Goal: Register for event/course

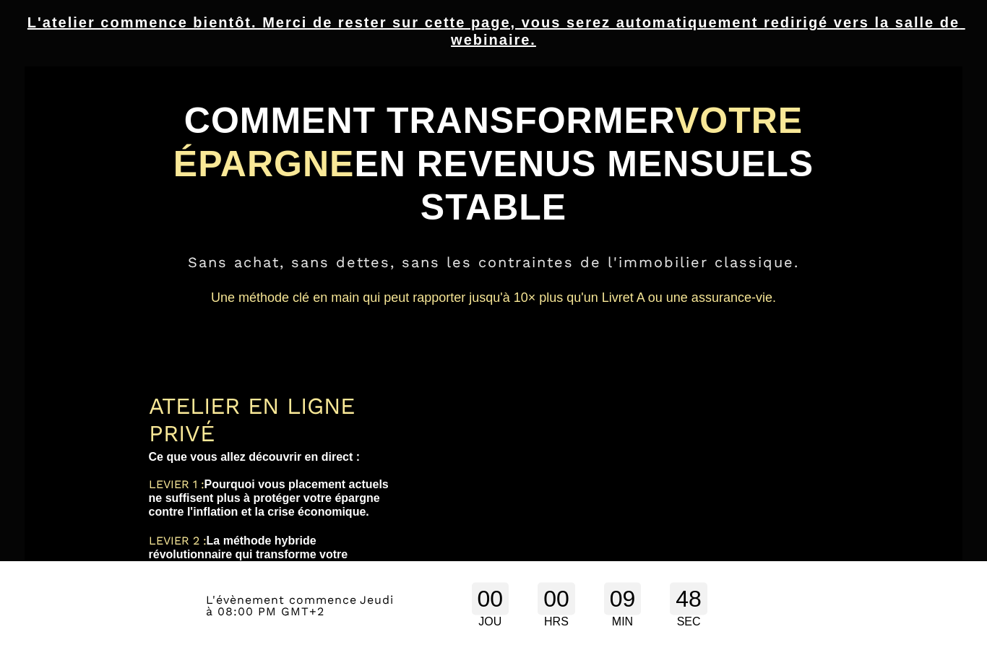
scroll to position [4, 0]
click at [489, 49] on h2 "L'atelier commence bientôt. Merci de rester sur cette page, vous serez automati…" at bounding box center [493, 31] width 943 height 49
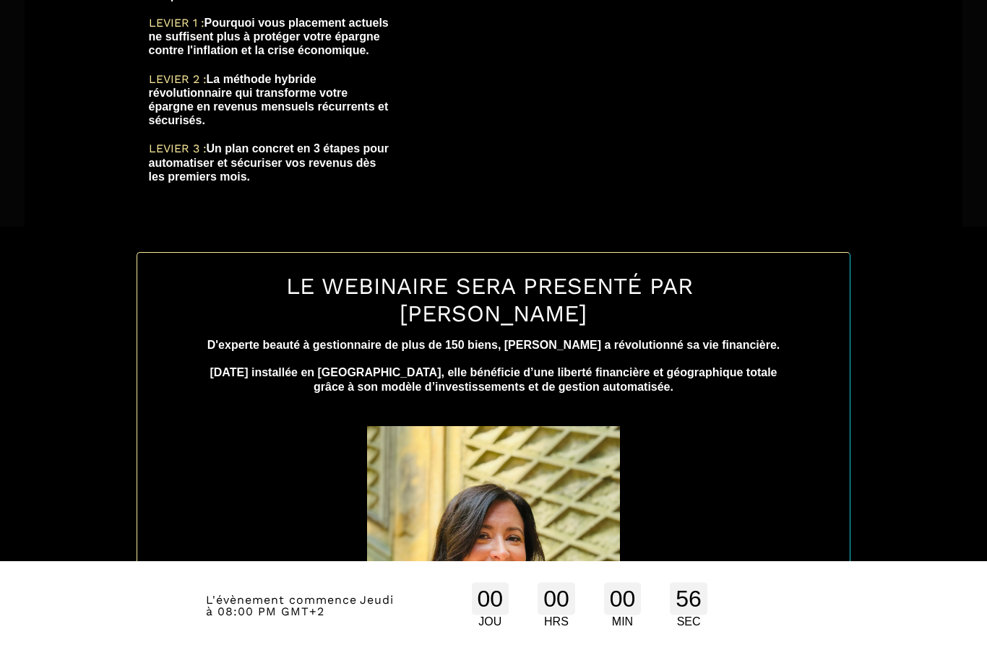
scroll to position [466, 0]
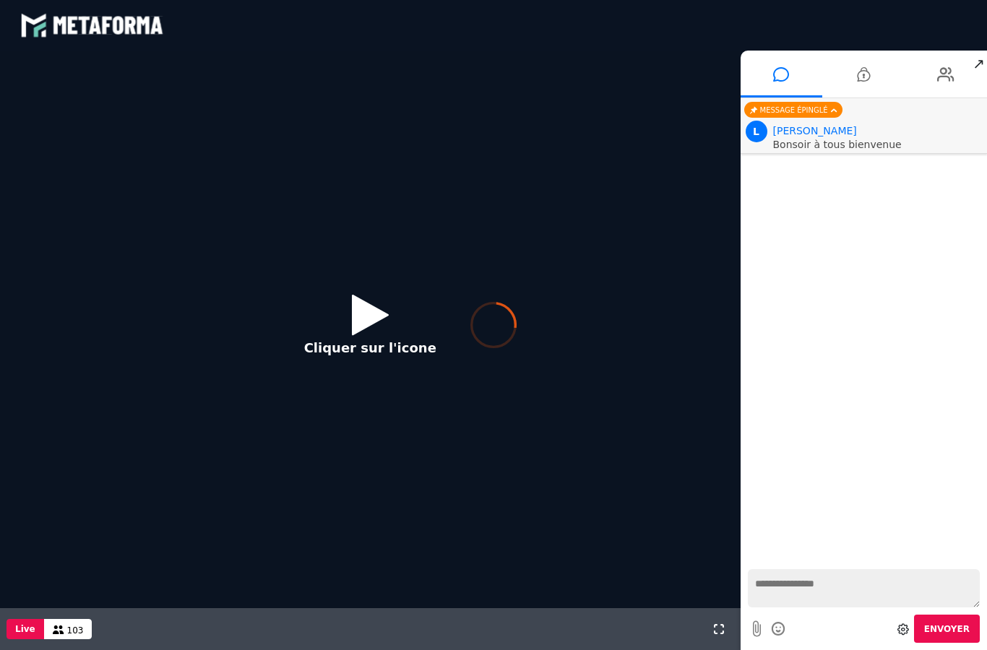
click at [360, 313] on div at bounding box center [493, 325] width 987 height 650
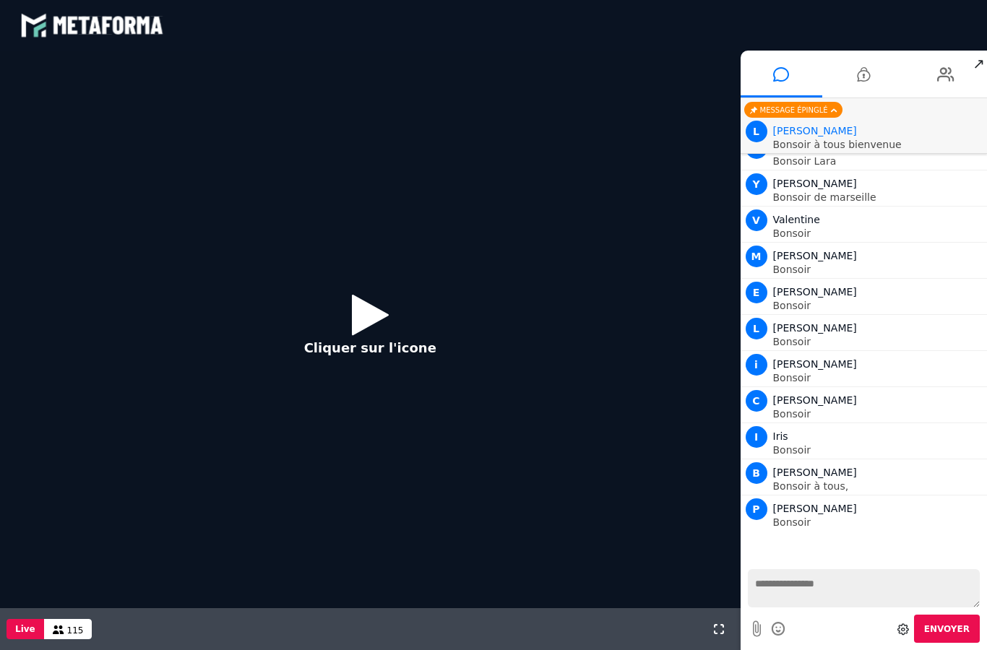
click at [325, 316] on button "Cliquer sur l'icone" at bounding box center [370, 329] width 161 height 93
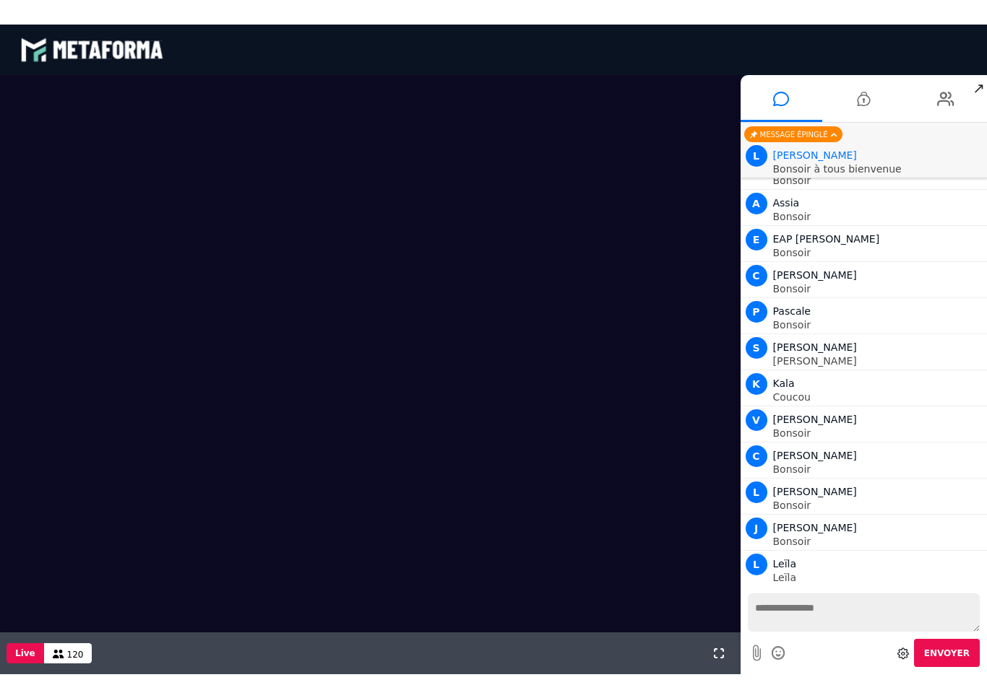
scroll to position [1089, 0]
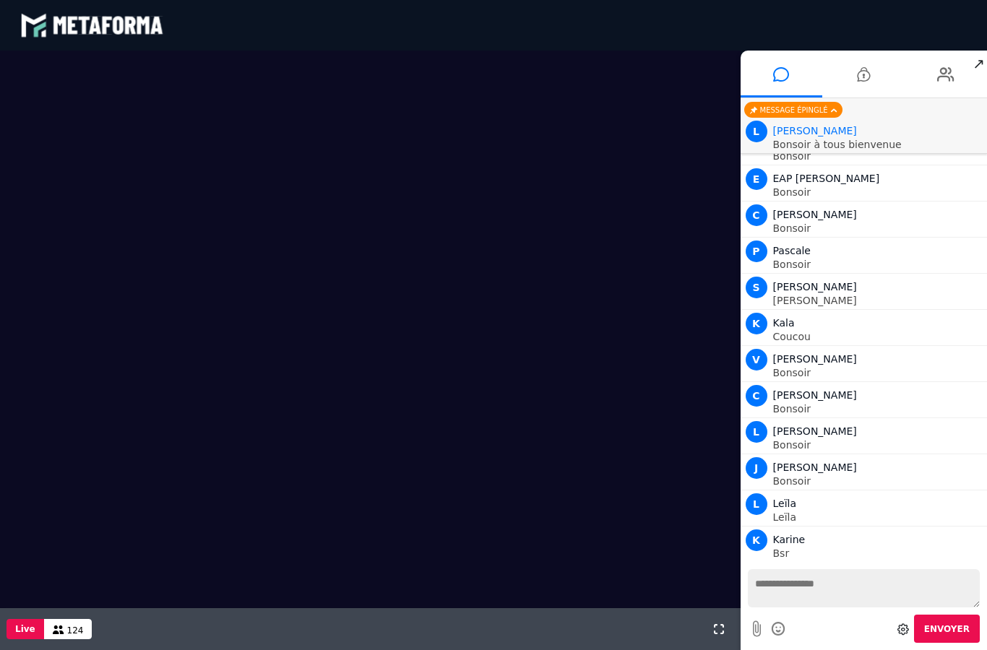
click at [707, 636] on div at bounding box center [718, 629] width 43 height 42
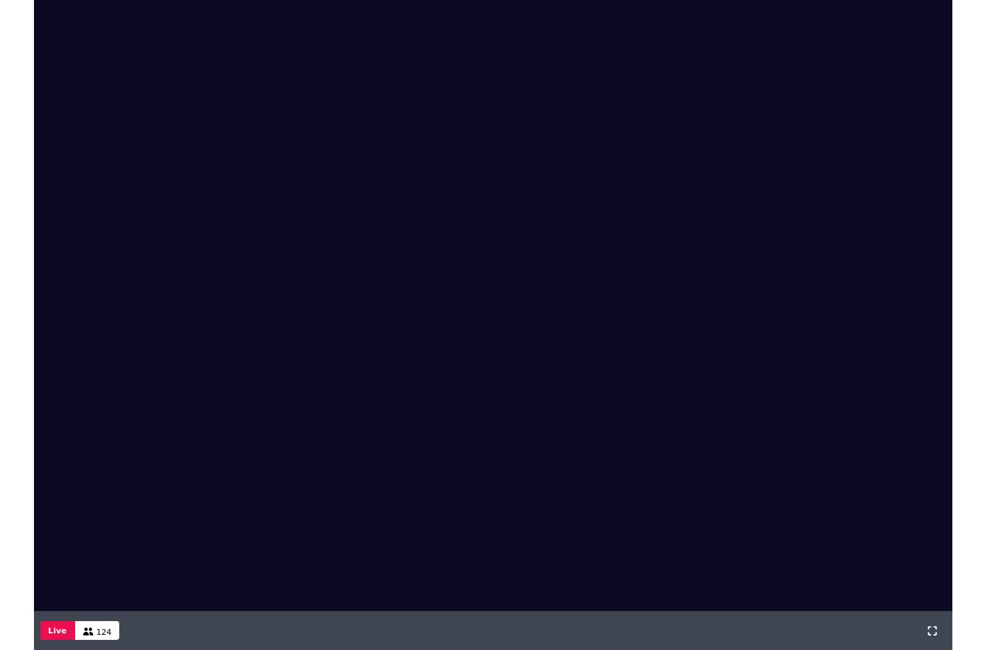
scroll to position [0, 0]
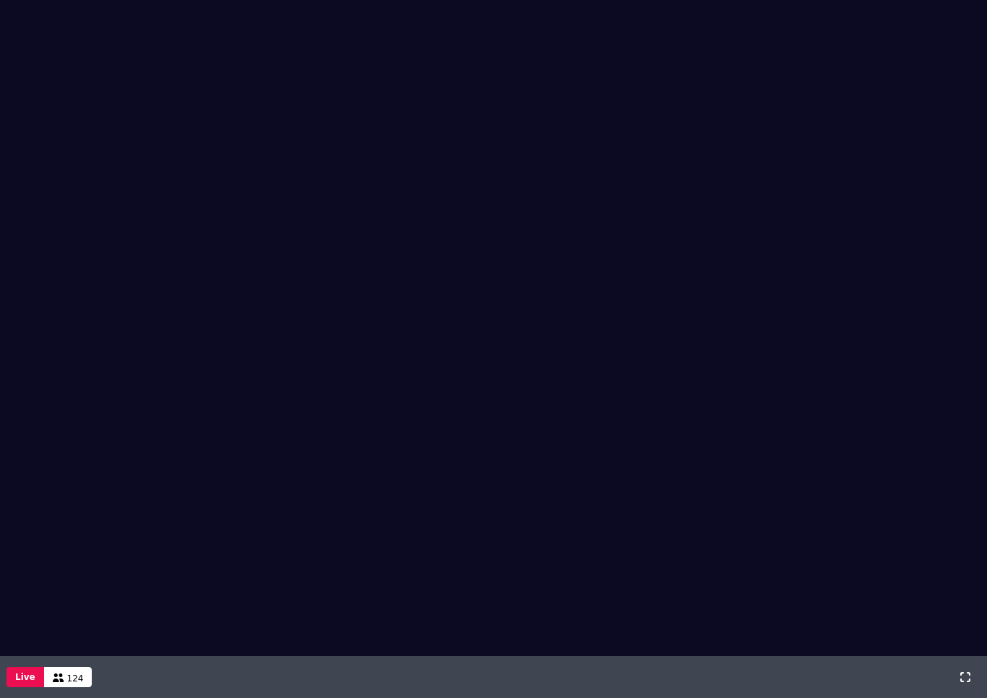
click at [966, 649] on icon at bounding box center [965, 677] width 10 height 10
